Goal: Find specific page/section: Find specific page/section

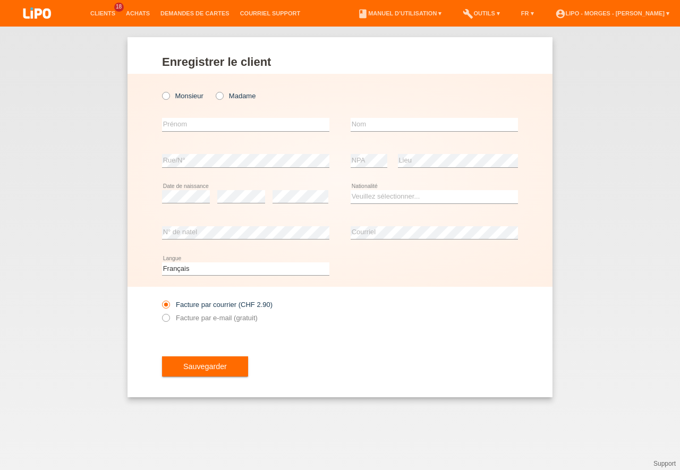
click at [200, 10] on li "Demandes de cartes" at bounding box center [195, 13] width 80 height 27
click at [196, 13] on link "Demandes de cartes" at bounding box center [195, 13] width 80 height 6
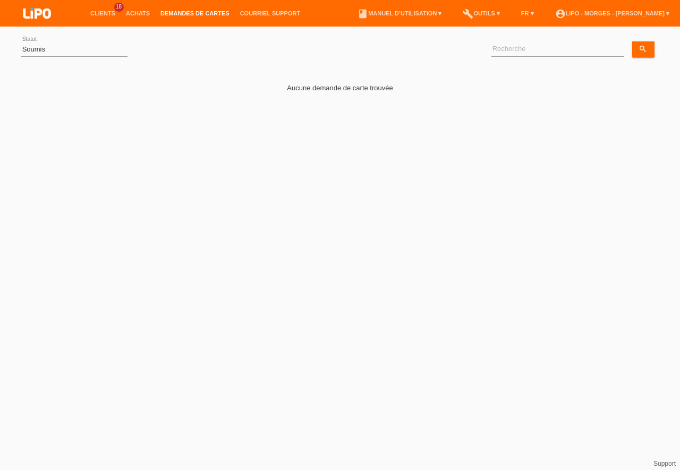
click at [196, 13] on link "Demandes de cartes" at bounding box center [195, 13] width 80 height 6
click at [108, 16] on link "Clients" at bounding box center [103, 13] width 36 height 6
